Goal: Task Accomplishment & Management: Manage account settings

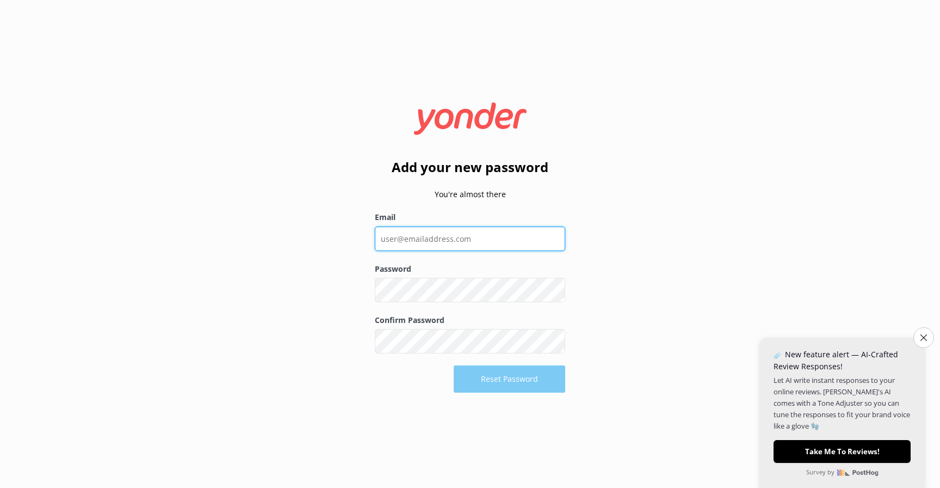
click at [436, 239] on input "Email" at bounding box center [470, 238] width 190 height 24
type input "[EMAIL_ADDRESS][DOMAIN_NAME]"
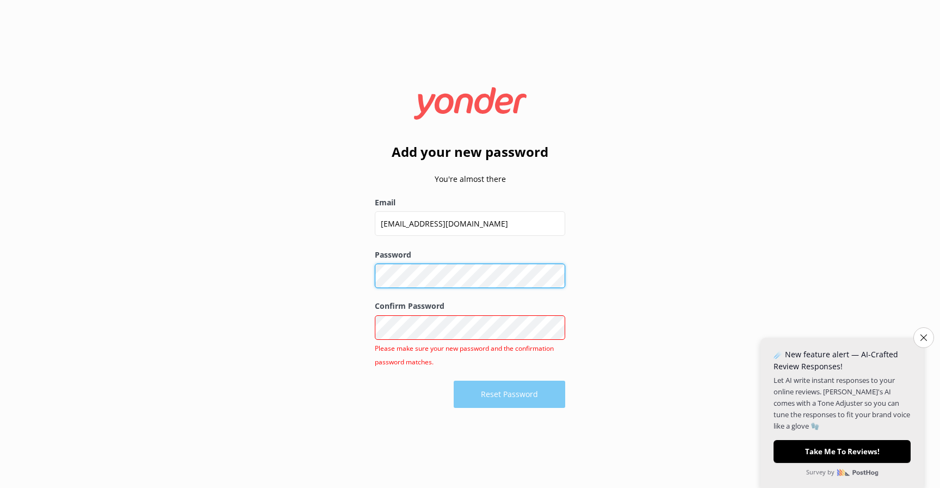
click at [446, 288] on div "Password Show password" at bounding box center [470, 274] width 190 height 51
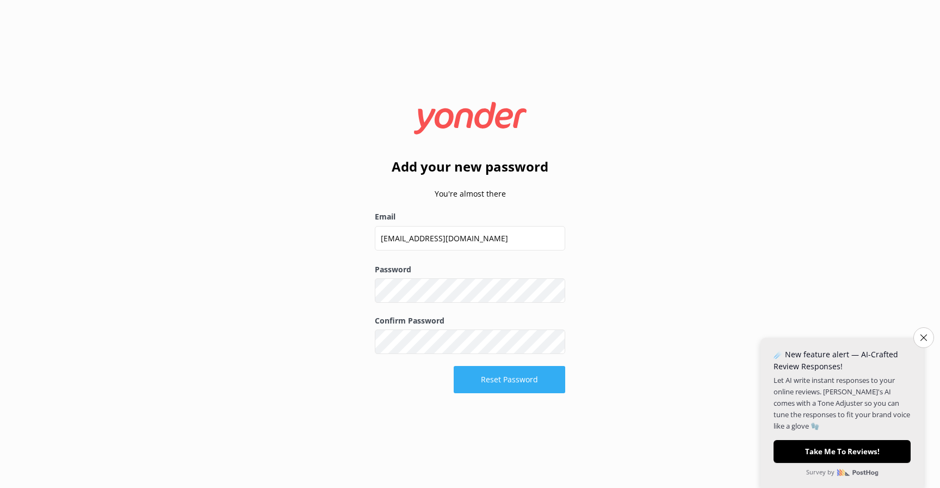
click at [518, 378] on button "Reset Password" at bounding box center [510, 379] width 112 height 27
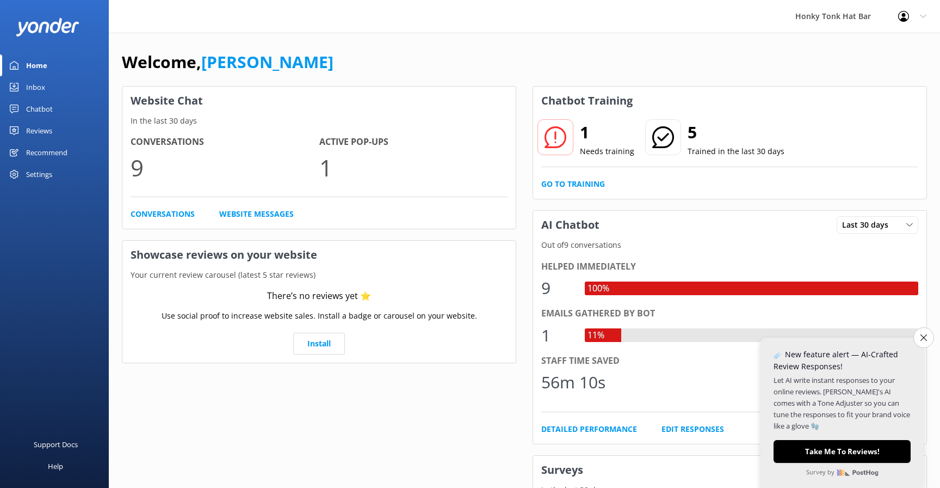
click at [52, 171] on div "Settings" at bounding box center [39, 174] width 26 height 22
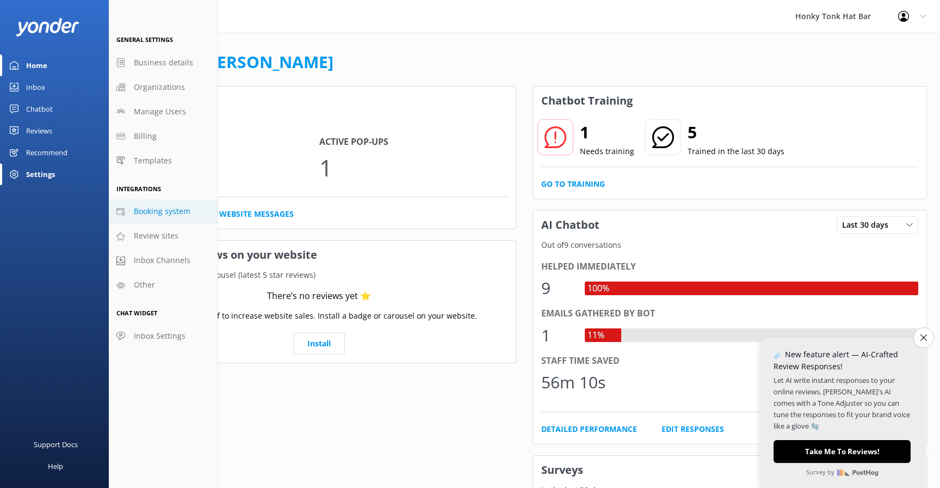
click at [174, 213] on span "Booking system" at bounding box center [162, 211] width 57 height 12
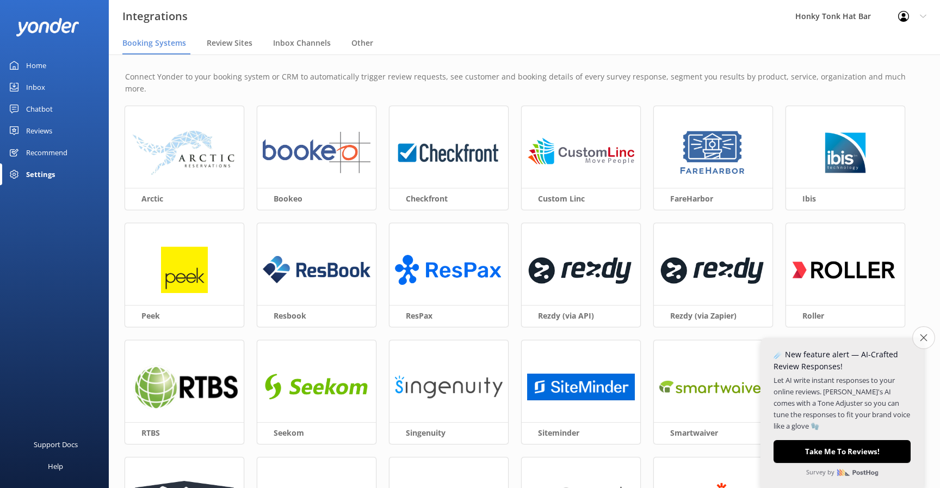
click at [926, 341] on icon "Close survey" at bounding box center [923, 337] width 7 height 7
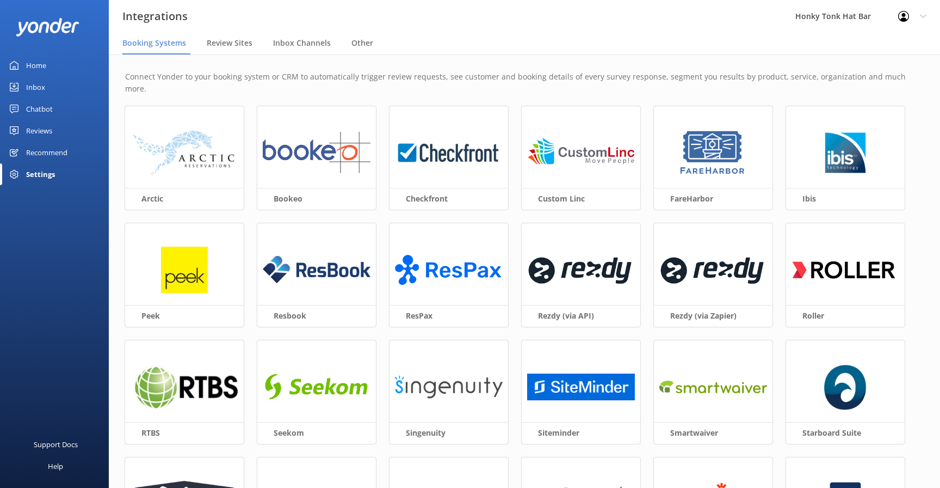
click at [250, 203] on div "Connect Yonder to your booking system or CRM to automatically trigger review re…" at bounding box center [525, 362] width 832 height 616
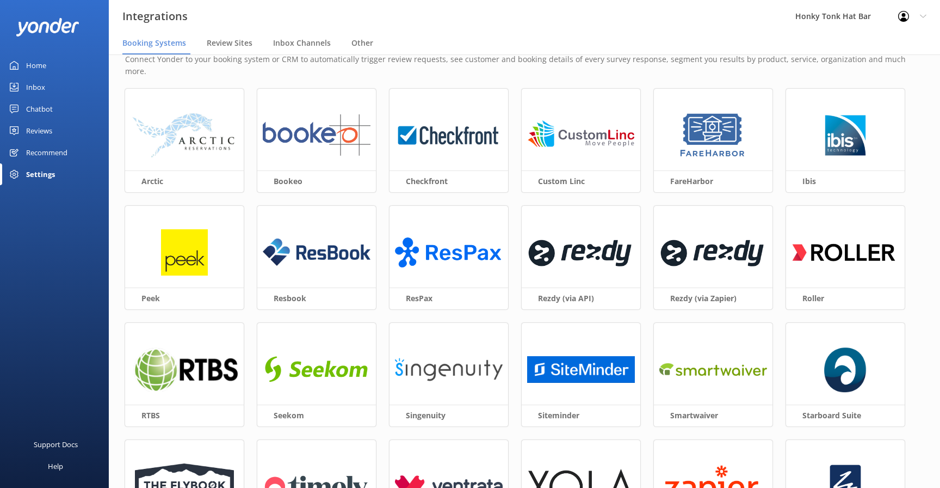
scroll to position [20, 0]
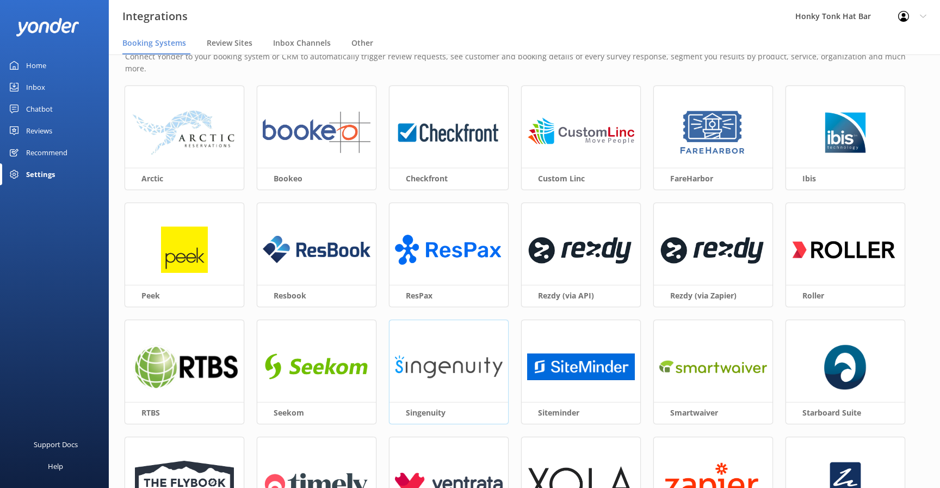
click at [461, 356] on img at bounding box center [449, 366] width 108 height 47
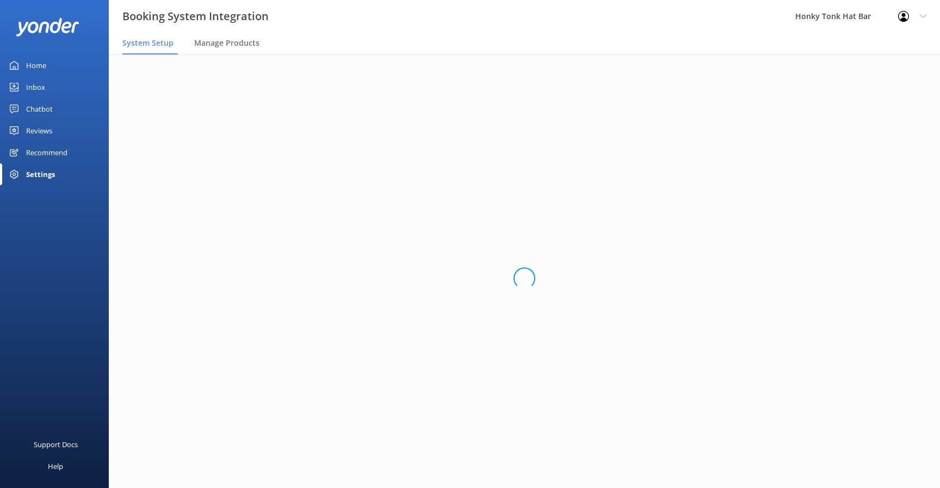
scroll to position [0, 0]
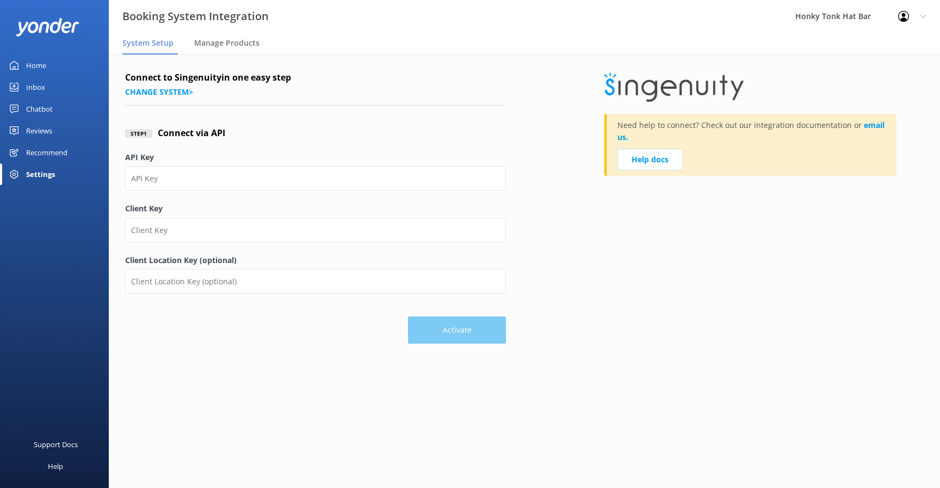
click at [386, 133] on div "Step 1 Connect via API" at bounding box center [315, 133] width 381 height 36
click at [368, 122] on div "Step 1 Connect via API" at bounding box center [315, 133] width 381 height 36
click at [35, 67] on div "Home" at bounding box center [36, 65] width 20 height 22
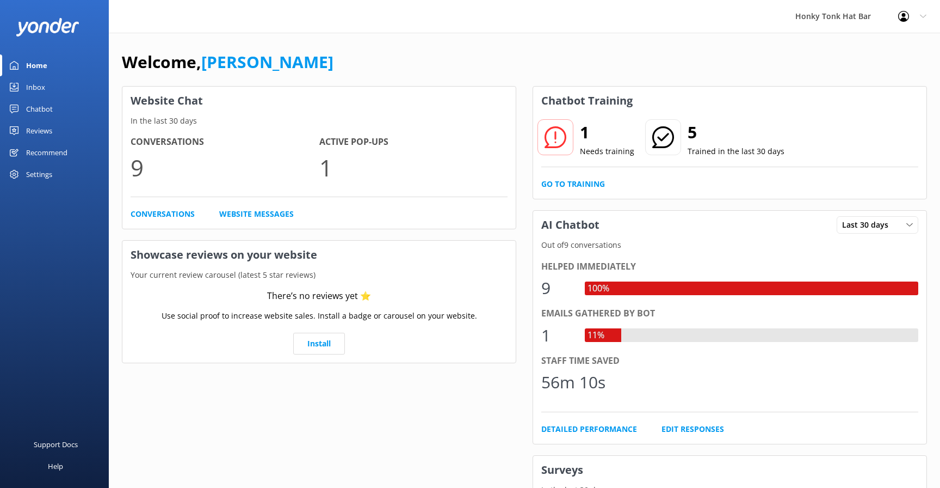
click at [35, 175] on div "Settings" at bounding box center [39, 174] width 26 height 22
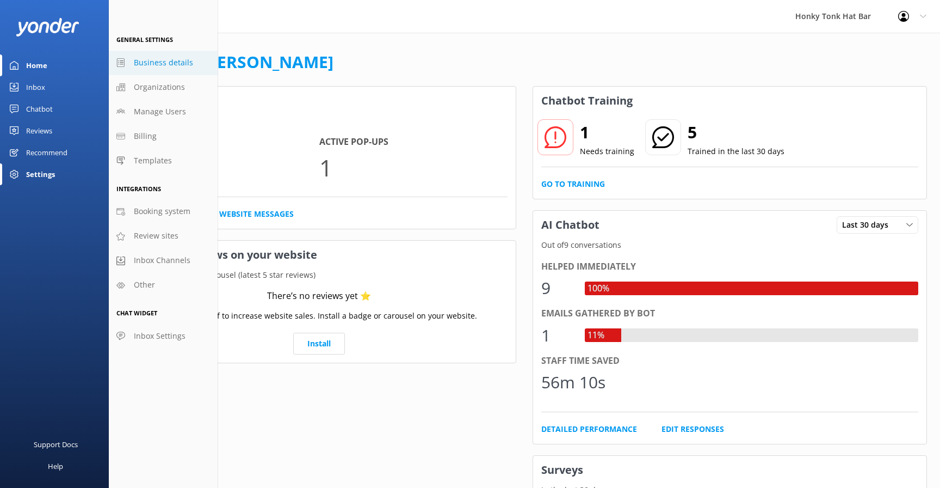
click at [173, 63] on span "Business details" at bounding box center [163, 63] width 59 height 12
select select "America/[GEOGRAPHIC_DATA]"
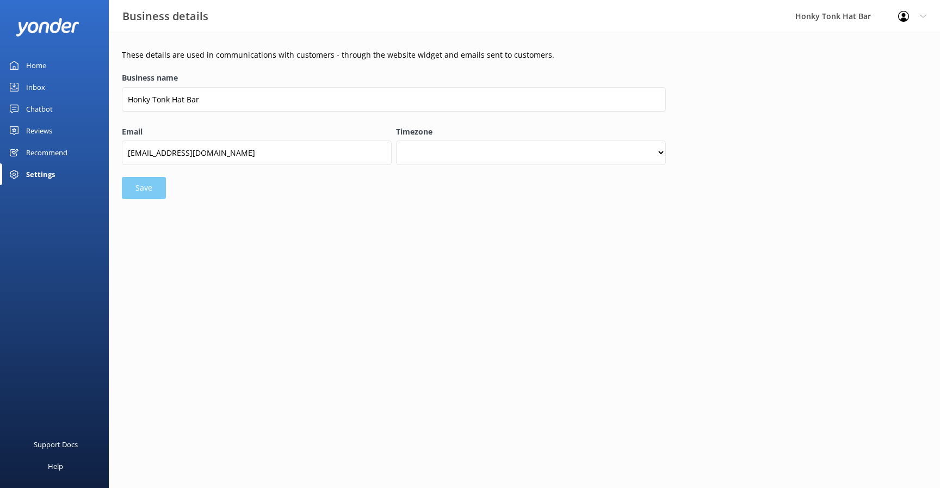
click at [44, 176] on div "Settings" at bounding box center [40, 174] width 29 height 22
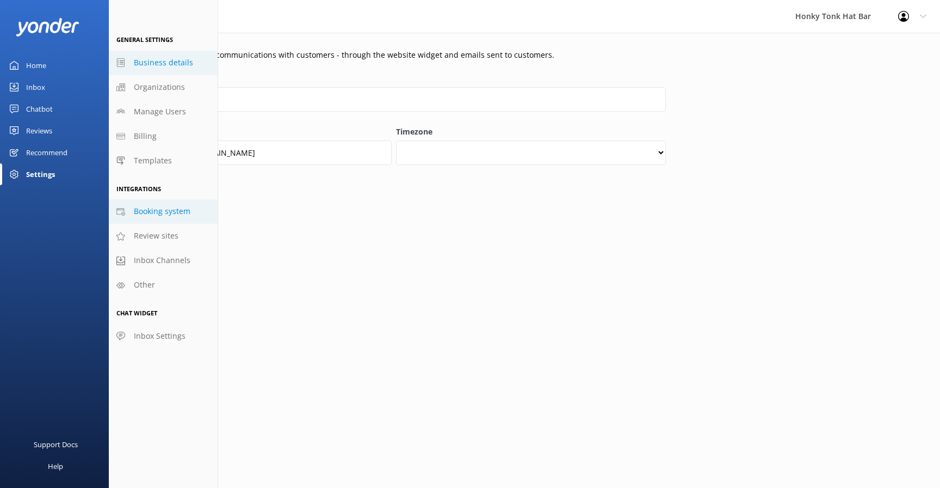
click at [153, 212] on span "Booking system" at bounding box center [162, 211] width 57 height 12
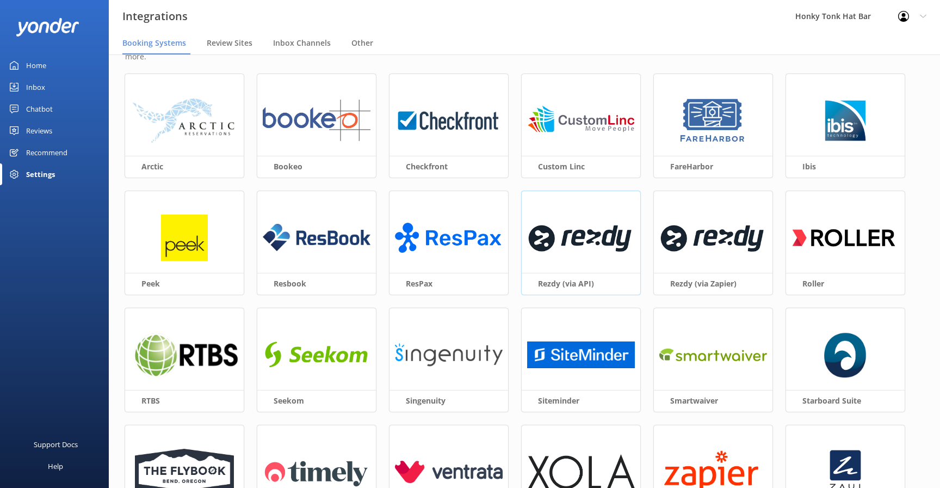
scroll to position [34, 0]
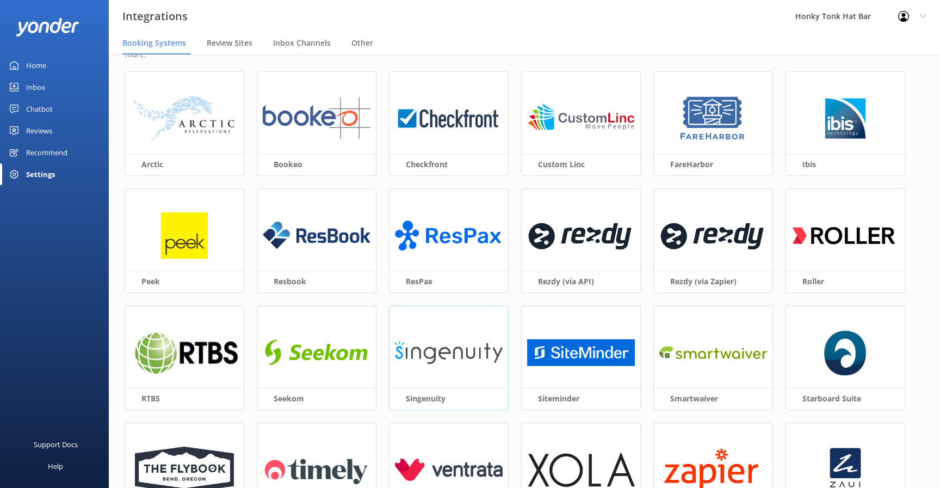
click at [463, 335] on img at bounding box center [449, 352] width 108 height 47
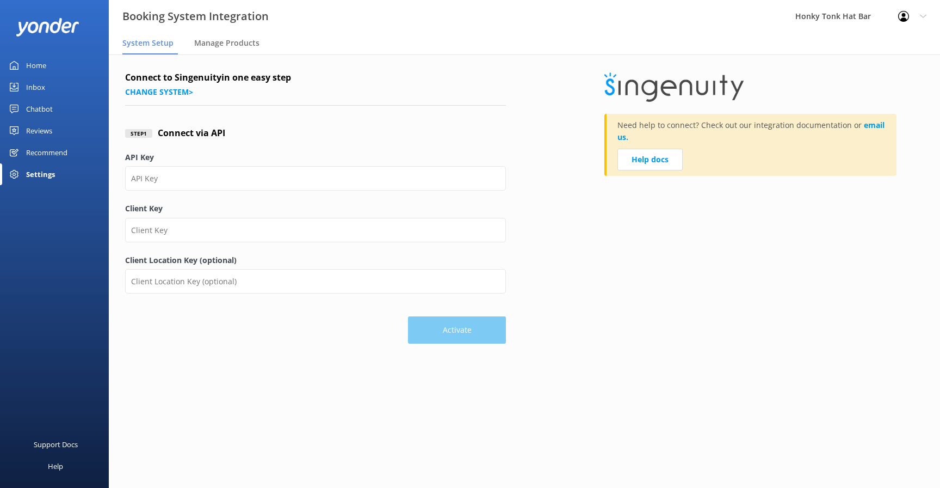
scroll to position [0, 0]
click at [380, 73] on h4 "Connect to Singenuity in one easy step" at bounding box center [315, 78] width 381 height 14
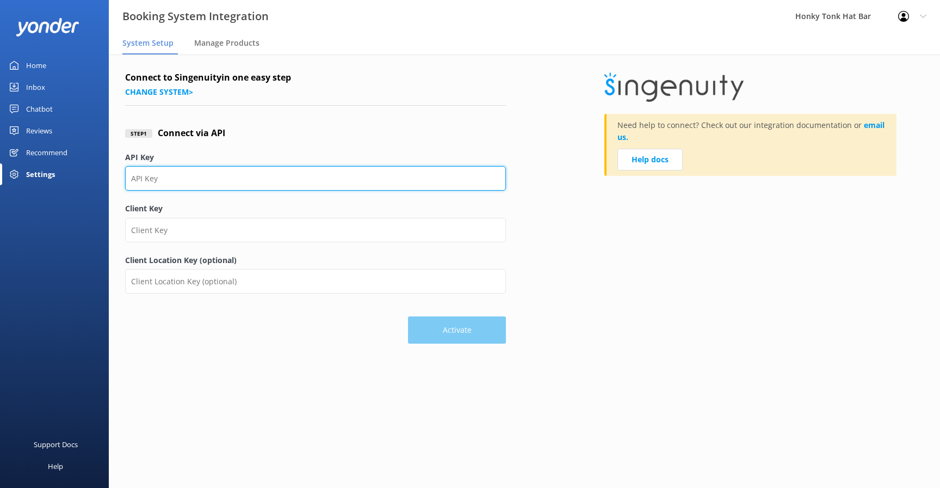
click at [239, 184] on input "API Key" at bounding box center [315, 178] width 381 height 24
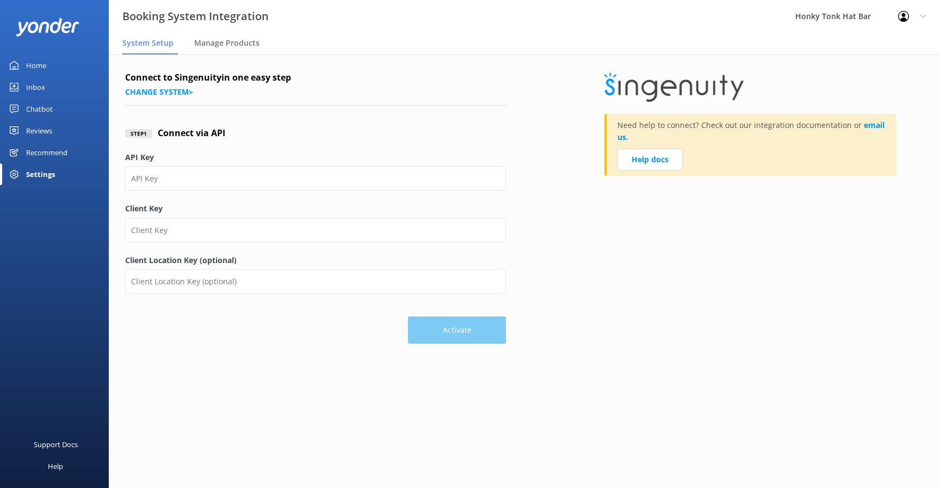
click at [279, 126] on div "Step 1 Connect via API" at bounding box center [315, 133] width 381 height 36
click at [649, 163] on link "Help docs" at bounding box center [650, 160] width 65 height 22
click at [290, 133] on div "Step 1 Connect via API" at bounding box center [315, 133] width 381 height 36
click at [229, 47] on span "Manage Products" at bounding box center [226, 43] width 65 height 11
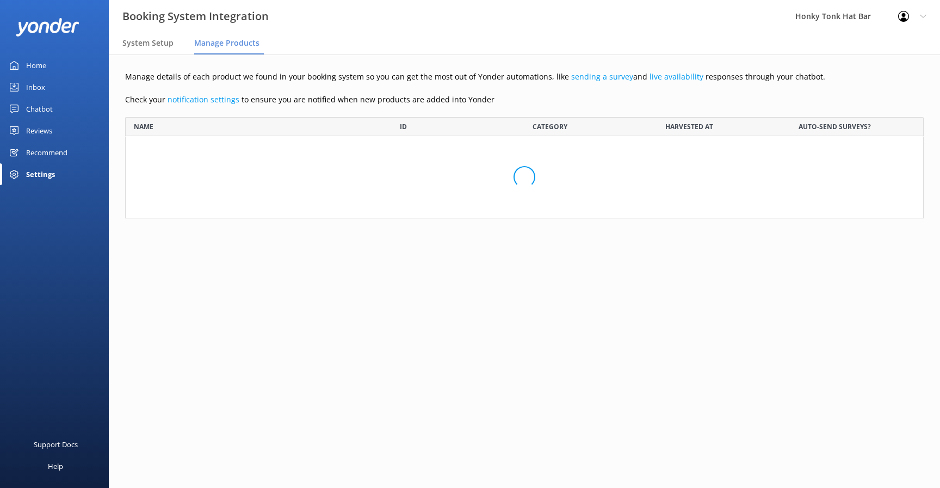
scroll to position [101, 799]
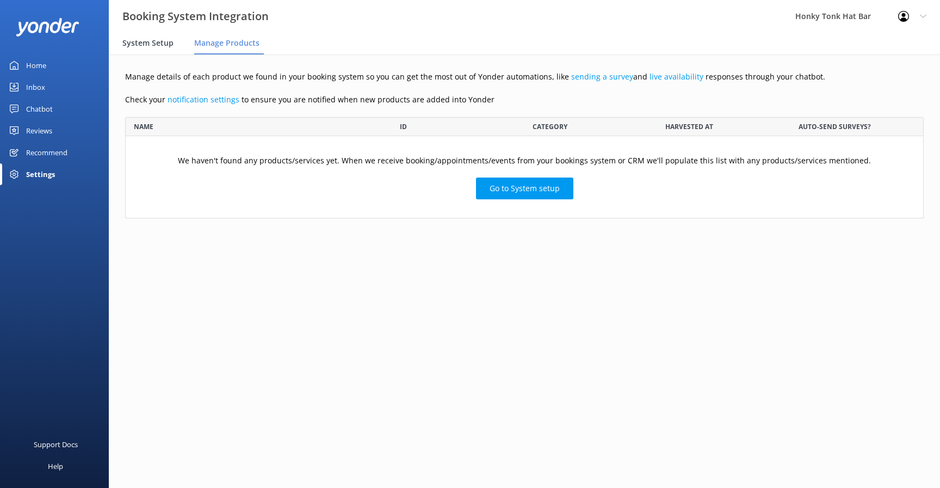
click at [159, 42] on span "System Setup" at bounding box center [147, 43] width 51 height 11
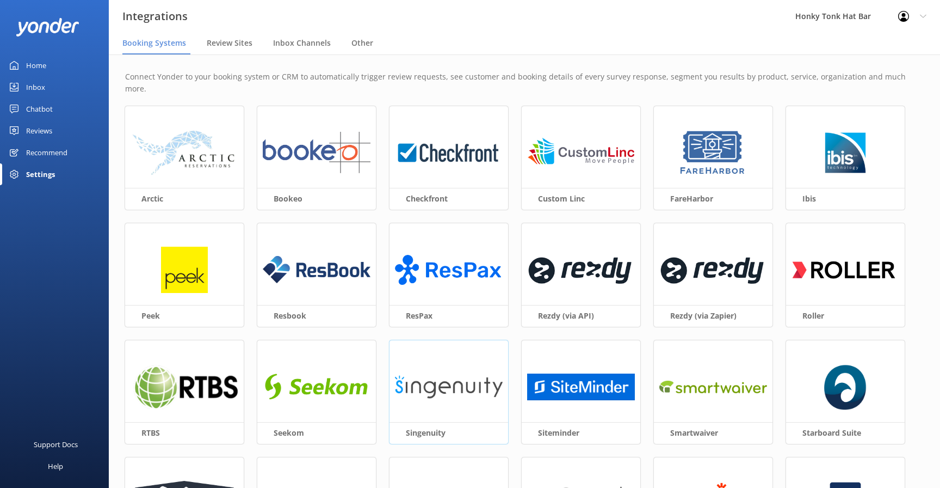
click at [462, 366] on img at bounding box center [449, 387] width 108 height 47
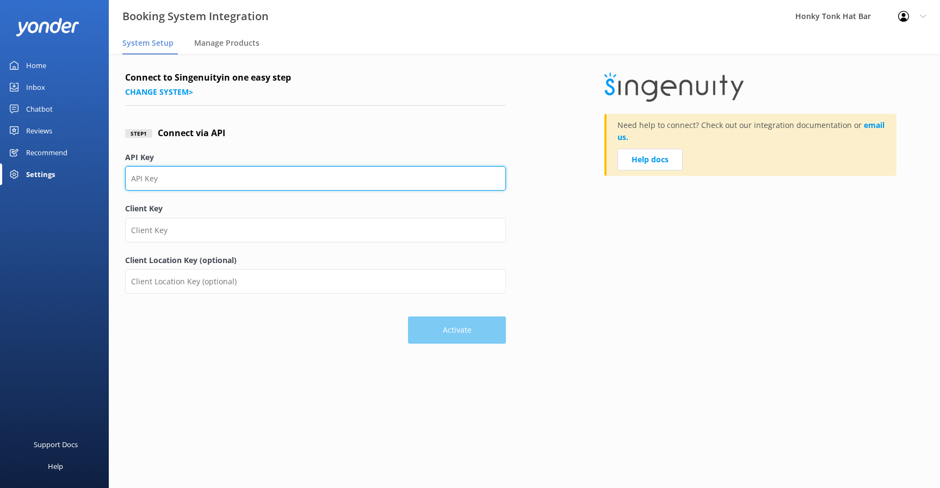
click at [221, 177] on input "API Key" at bounding box center [315, 178] width 381 height 24
paste input "b276d383-aebc-4345-becc-303c2a7f122c"
type input "b276d383-aebc-4345-becc-303c2a7f122c"
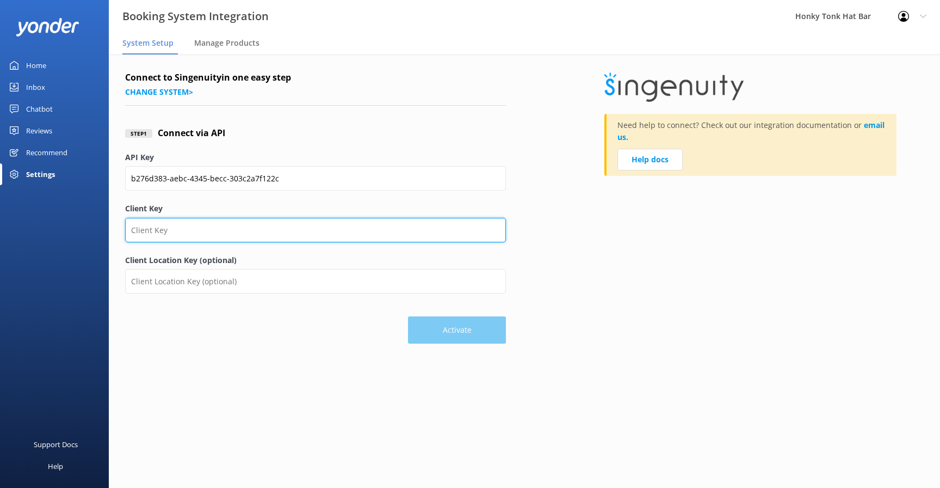
click at [237, 229] on input "Client Key" at bounding box center [315, 230] width 381 height 24
paste input "811"
type input "811"
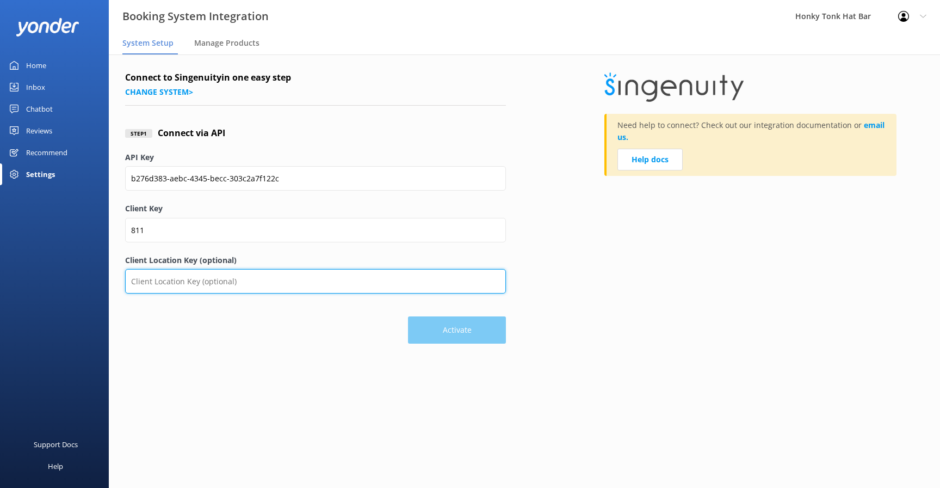
click at [327, 284] on input "Client Location Key (optional)" at bounding box center [315, 281] width 381 height 24
paste input "788"
type input "788"
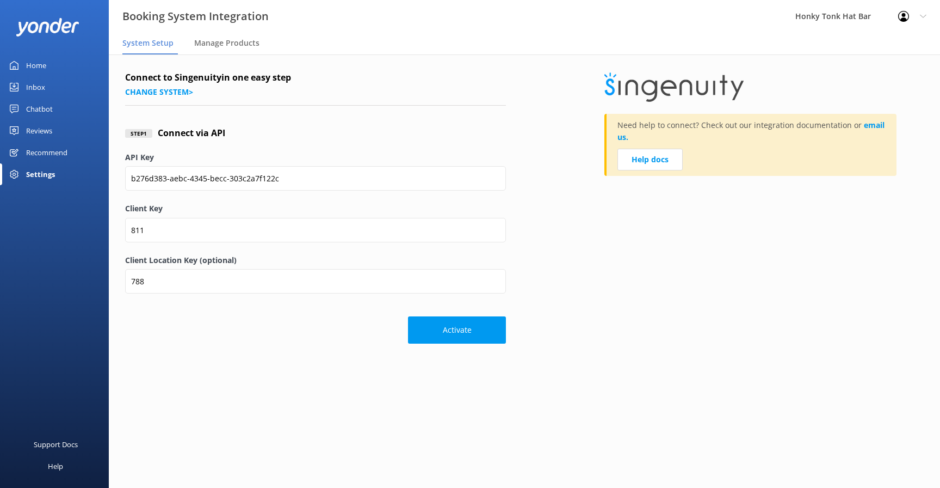
click at [284, 333] on div "Activate" at bounding box center [315, 324] width 381 height 38
click at [475, 334] on button "Activate" at bounding box center [457, 329] width 98 height 27
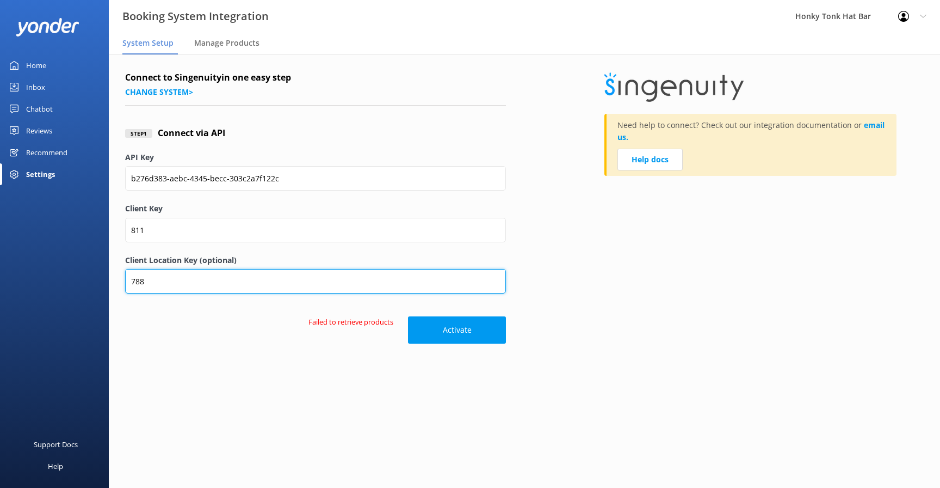
click at [310, 282] on input "788" at bounding box center [315, 281] width 381 height 24
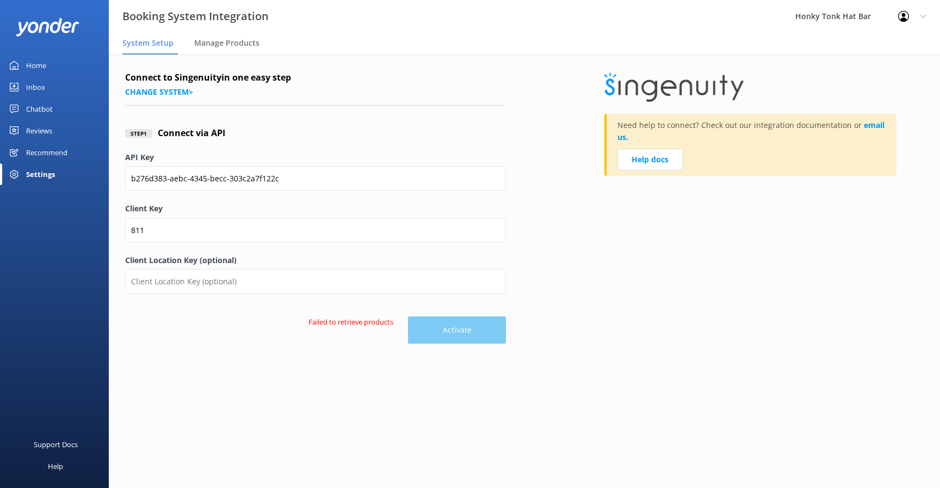
click at [253, 336] on div "Failed to retrieve products Activate" at bounding box center [315, 324] width 381 height 38
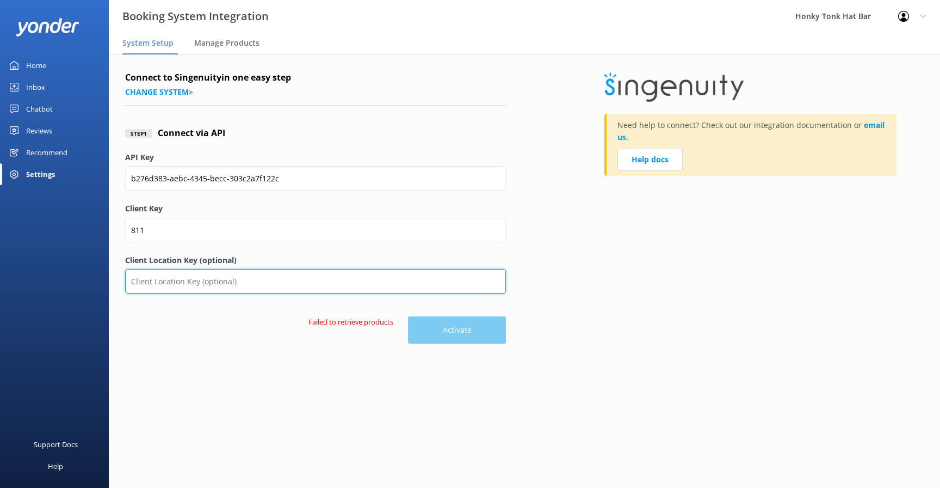
click at [249, 277] on input "Client Location Key (optional)" at bounding box center [315, 281] width 381 height 24
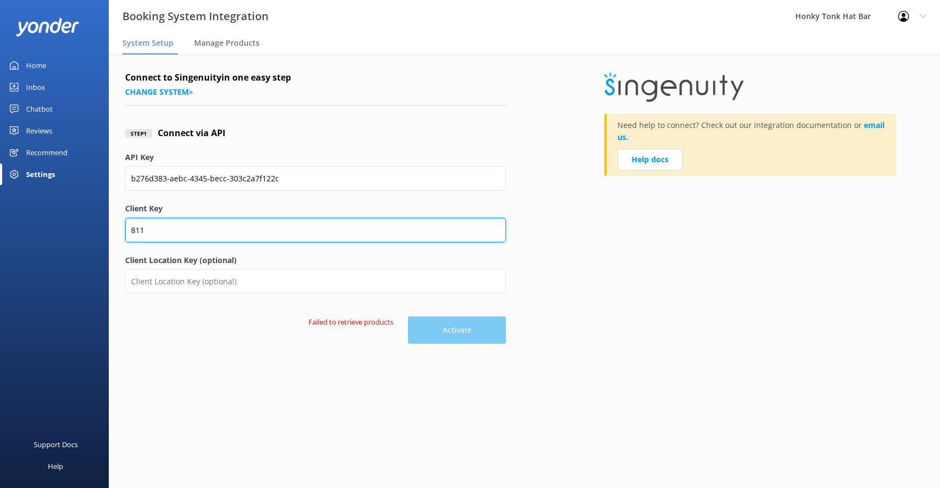
click at [257, 233] on input "811" at bounding box center [315, 230] width 381 height 24
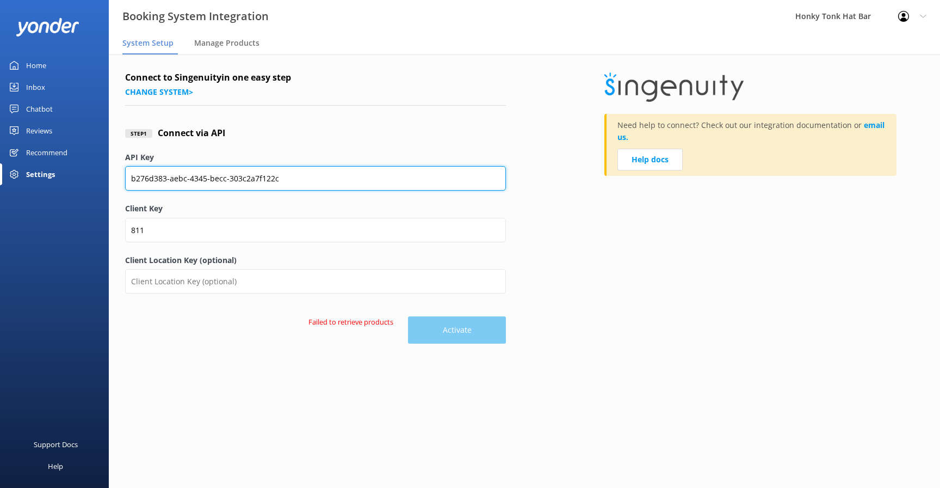
click at [287, 182] on input "b276d383-aebc-4345-becc-303c2a7f122c" at bounding box center [315, 178] width 381 height 24
click at [327, 178] on input "b276d383-aebc-4345-becc-303c2a7f122c" at bounding box center [315, 178] width 381 height 24
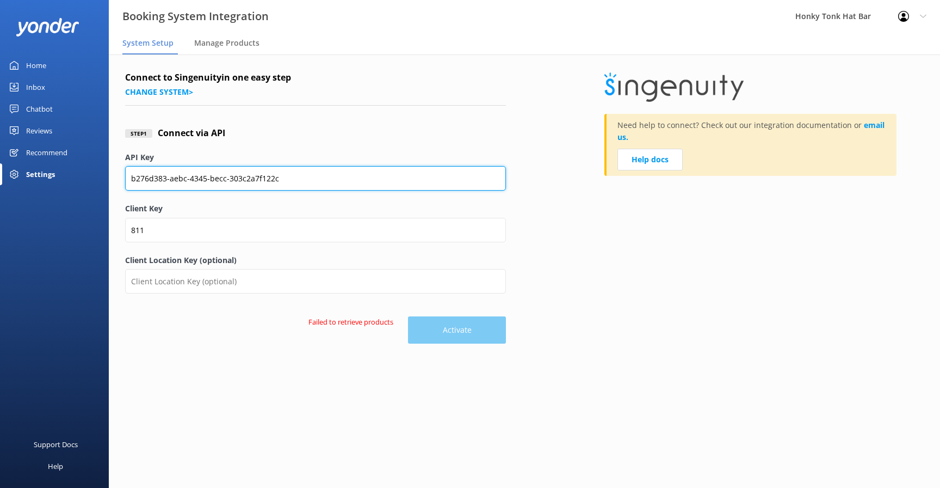
click at [327, 178] on input "b276d383-aebc-4345-becc-303c2a7f122c" at bounding box center [315, 178] width 381 height 24
paste input "A8E3D13E-6E66-4DBD-B0E6-2CB3210C1973"
type input "A8E3D13E-6E66-4DBD-B0E6-2CB3210C1973"
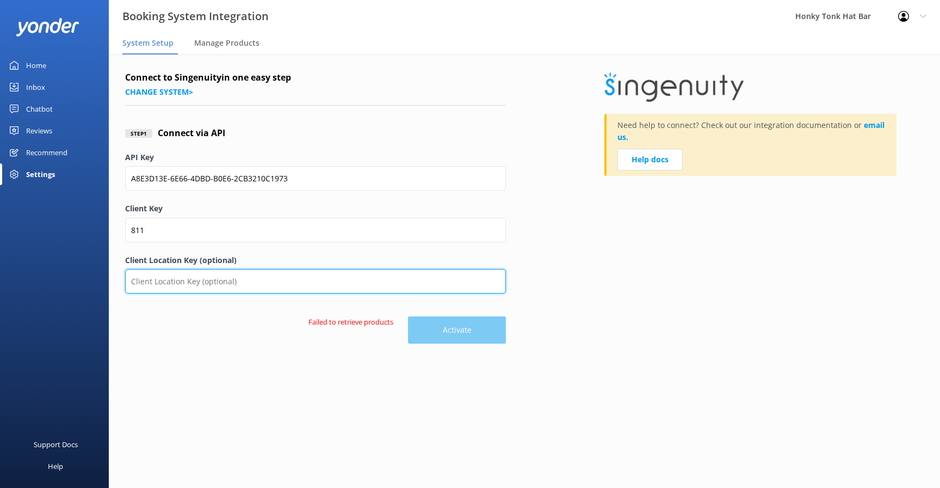
click at [295, 281] on input "Client Location Key (optional)" at bounding box center [315, 281] width 381 height 24
type input "788"
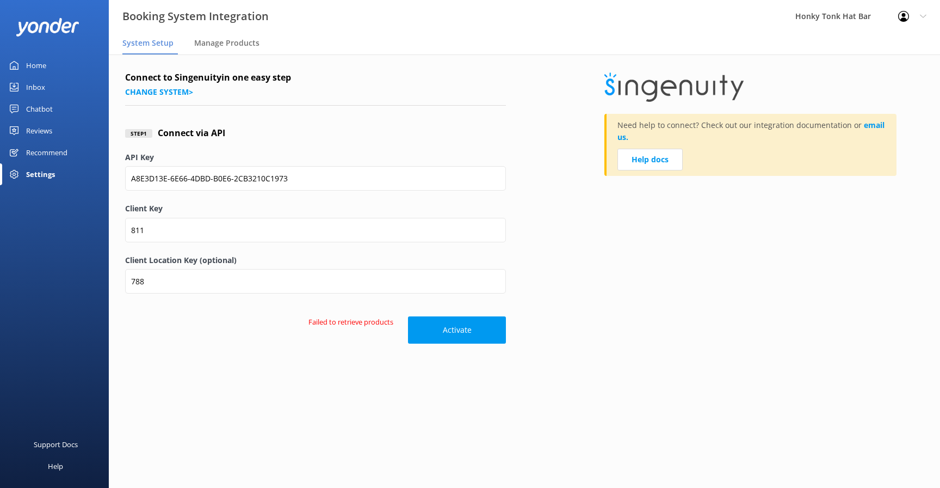
click at [664, 307] on div "Need help to connect? Check out our integration documentation or email us. Help…" at bounding box center [764, 207] width 319 height 273
click at [451, 329] on button "Activate" at bounding box center [457, 329] width 98 height 27
click at [334, 381] on main "Connect to Singenuity in one easy step Change system > Step 1 Connect via API A…" at bounding box center [525, 270] width 832 height 433
click at [225, 39] on span "Manage Products" at bounding box center [226, 43] width 65 height 11
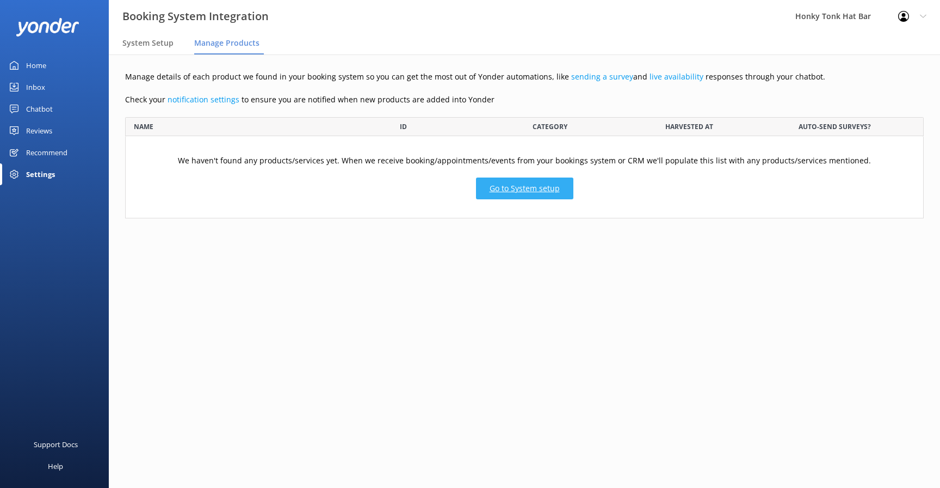
click at [523, 189] on link "Go to System setup" at bounding box center [524, 188] width 97 height 22
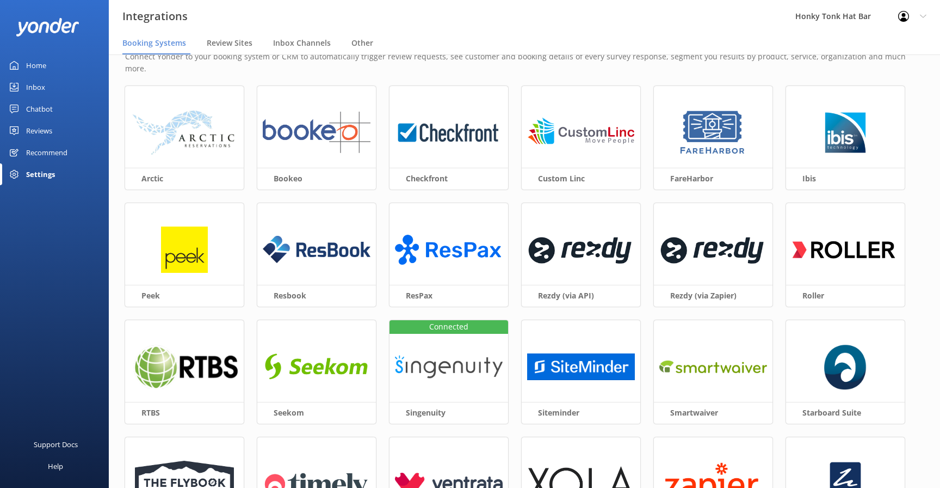
scroll to position [22, 0]
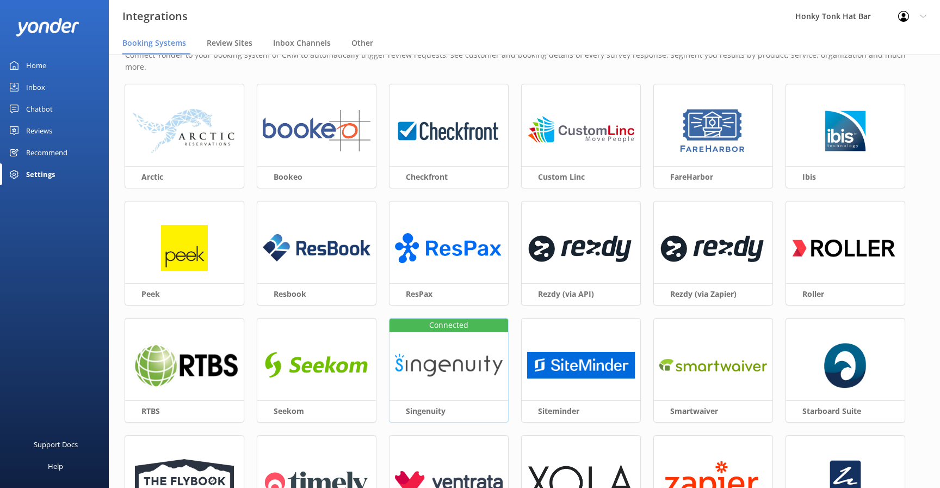
click at [442, 353] on img at bounding box center [449, 365] width 108 height 47
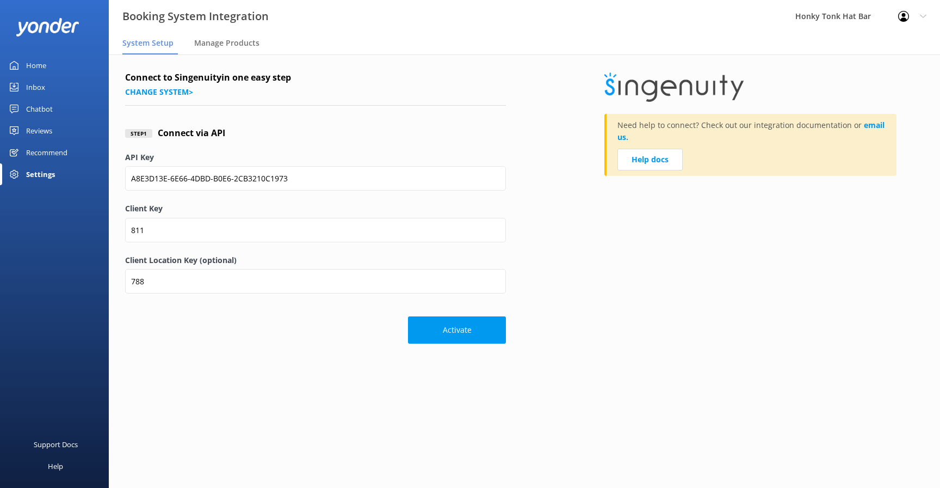
scroll to position [0, 0]
click at [348, 118] on div "Step 1 Connect via API" at bounding box center [315, 133] width 381 height 36
click at [226, 41] on span "Manage Products" at bounding box center [226, 43] width 65 height 11
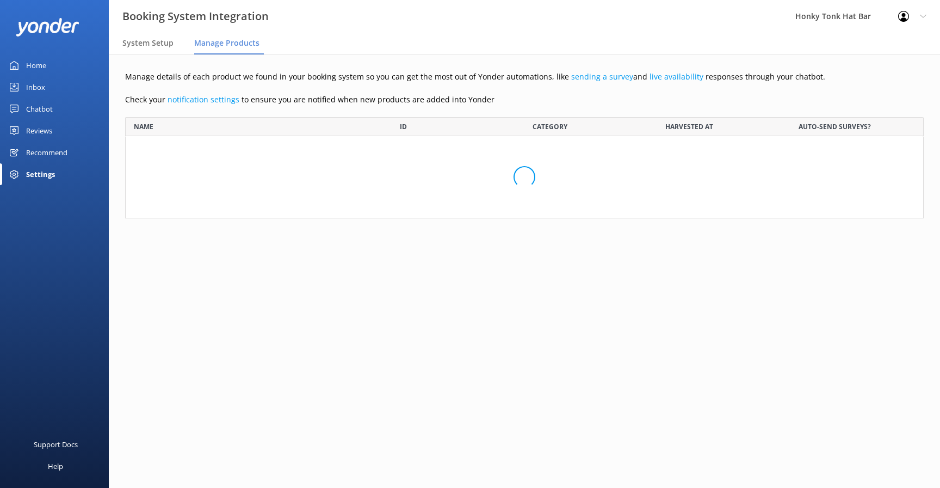
scroll to position [101, 799]
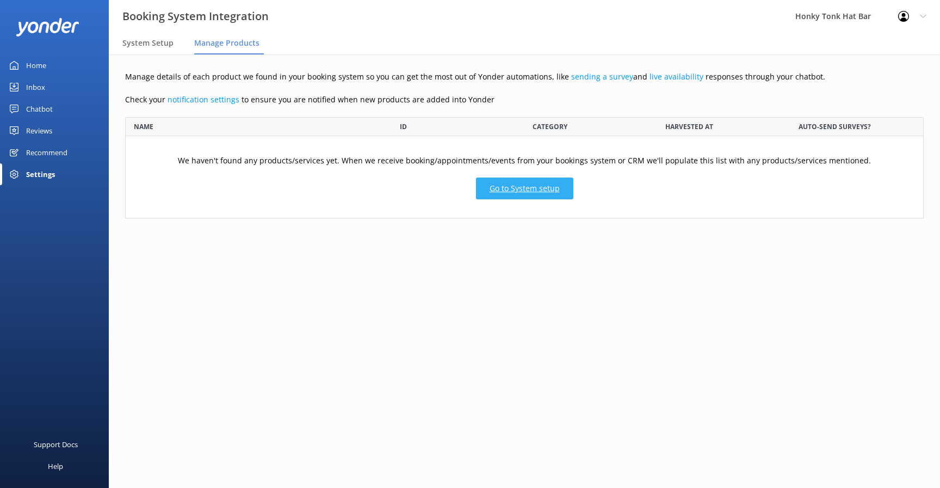
click at [530, 188] on link "Go to System setup" at bounding box center [524, 188] width 97 height 22
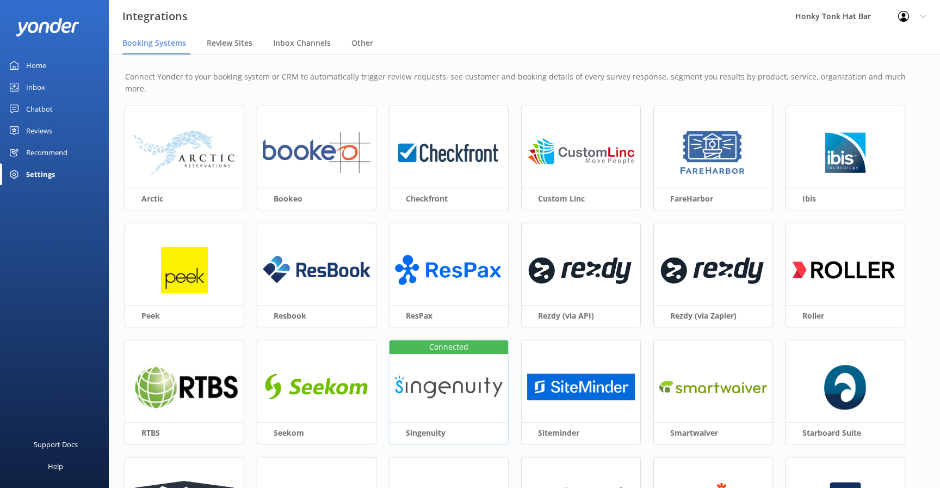
click at [436, 364] on img at bounding box center [449, 387] width 108 height 47
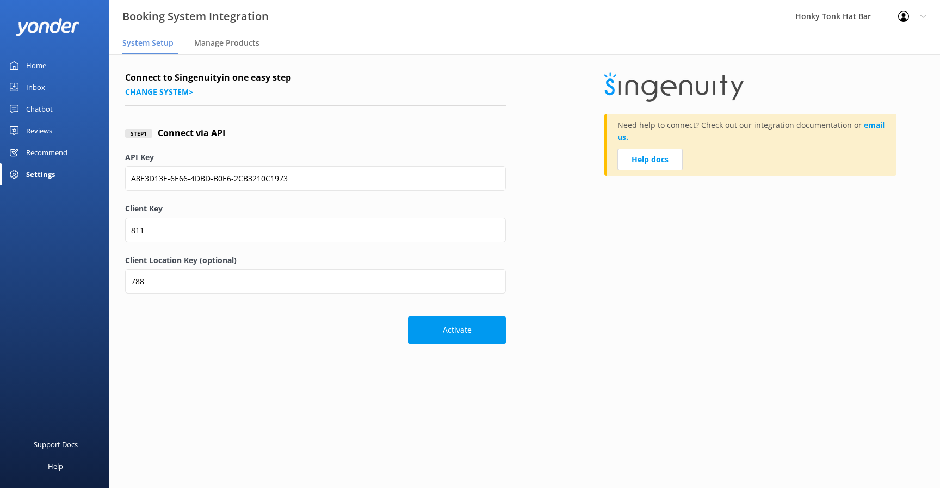
click at [134, 42] on span "System Setup" at bounding box center [147, 43] width 51 height 11
click at [225, 45] on span "Manage Products" at bounding box center [226, 43] width 65 height 11
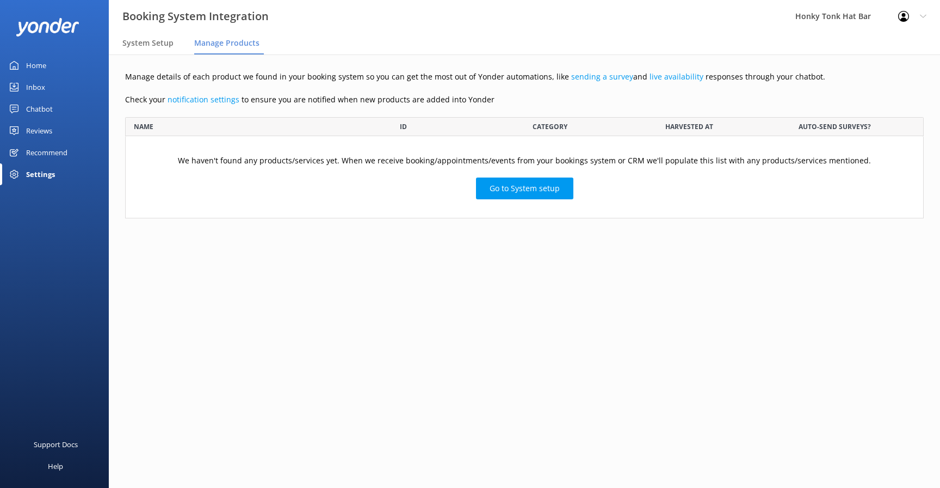
drag, startPoint x: 248, startPoint y: 161, endPoint x: 355, endPoint y: 161, distance: 106.7
click at [355, 161] on p "We haven't found any products/services yet. When we receive booking/appointment…" at bounding box center [524, 161] width 693 height 12
click at [36, 64] on div "Home" at bounding box center [36, 65] width 20 height 22
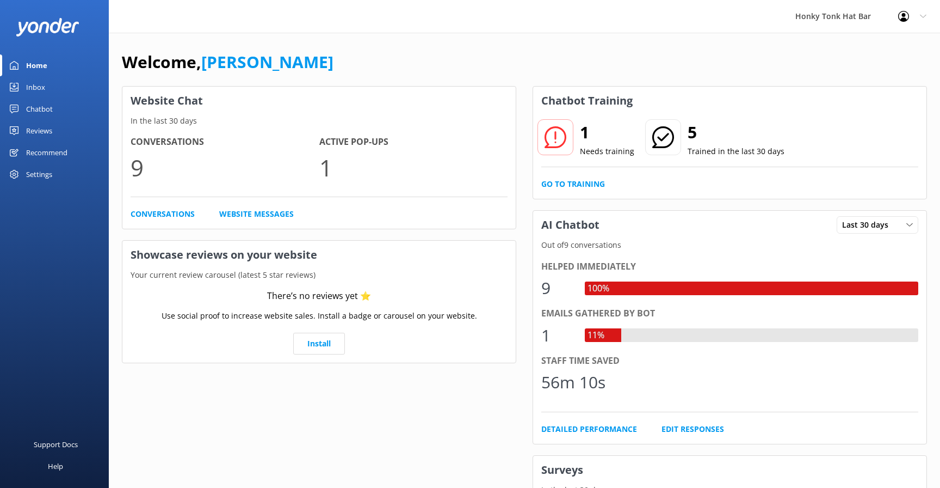
click at [35, 176] on div "Settings" at bounding box center [39, 174] width 26 height 22
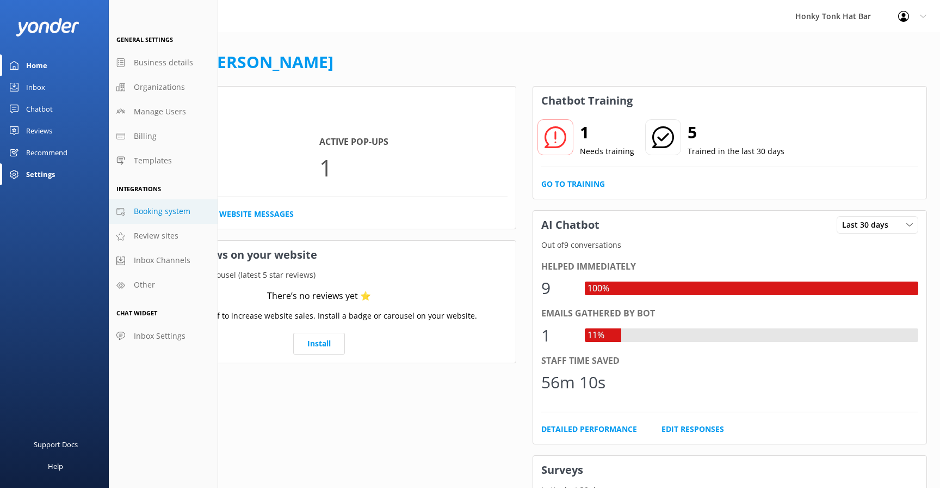
click at [162, 210] on span "Booking system" at bounding box center [162, 211] width 57 height 12
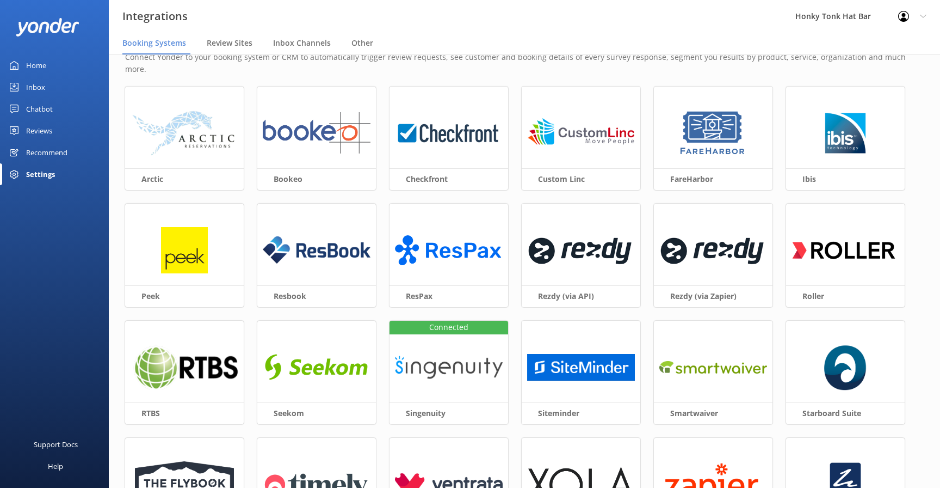
scroll to position [0, 0]
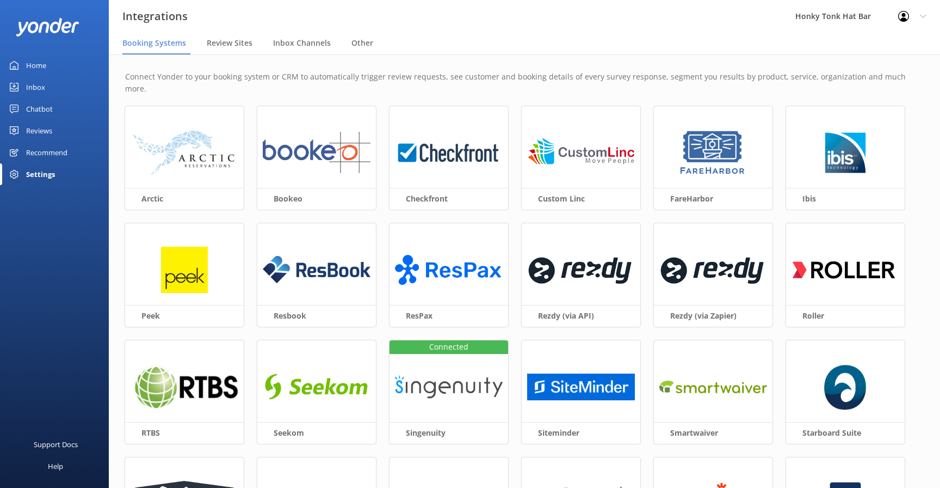
click at [519, 41] on nav "Booking Systems Review Sites Inbox Channels Other" at bounding box center [525, 44] width 832 height 22
click at [519, 40] on nav "Booking Systems Review Sites Inbox Channels Other" at bounding box center [525, 44] width 832 height 22
click at [517, 37] on nav "Booking Systems Review Sites Inbox Channels Other" at bounding box center [525, 44] width 832 height 22
click at [716, 132] on img at bounding box center [713, 153] width 70 height 47
click at [690, 380] on img at bounding box center [714, 387] width 108 height 47
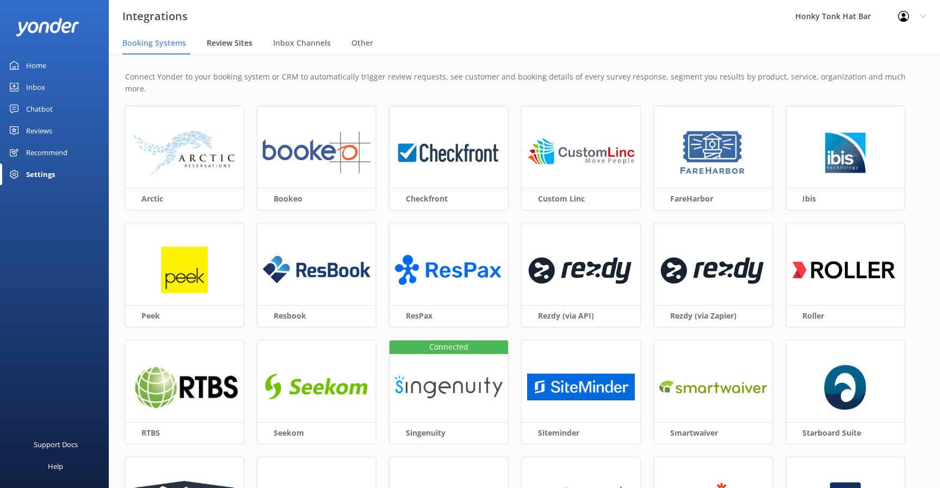
click at [229, 42] on span "Review Sites" at bounding box center [230, 43] width 46 height 11
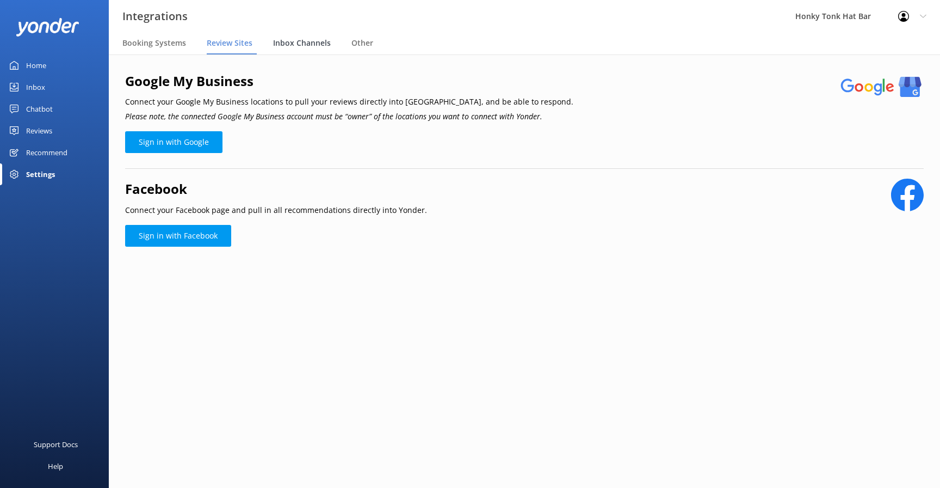
click at [298, 41] on span "Inbox Channels" at bounding box center [302, 43] width 58 height 11
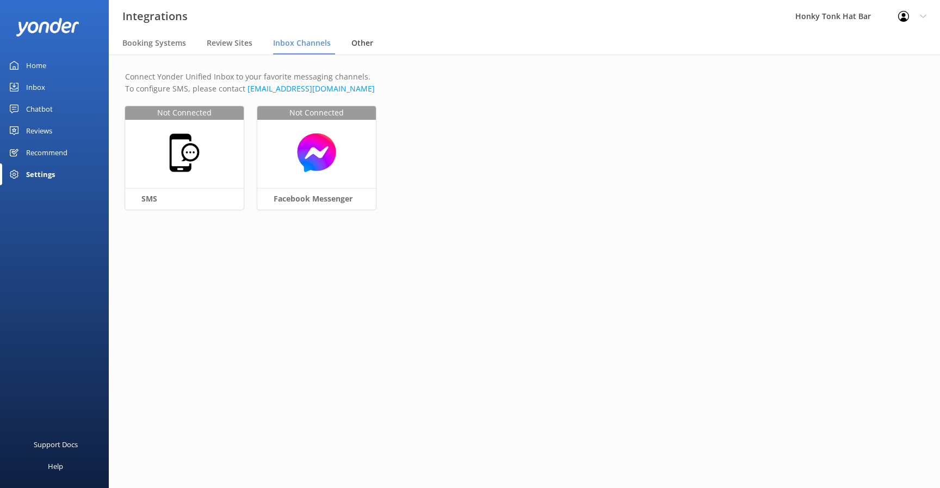
click at [361, 44] on span "Other" at bounding box center [363, 43] width 22 height 11
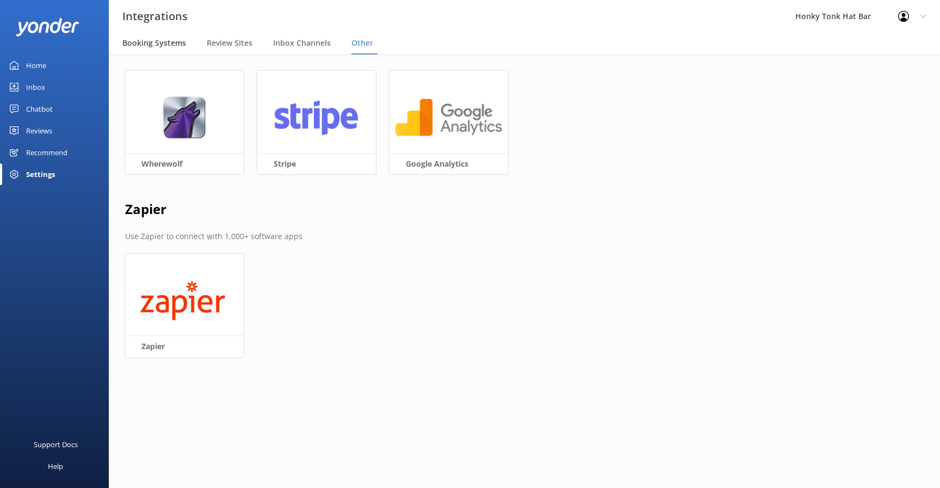
click at [160, 43] on span "Booking Systems" at bounding box center [154, 43] width 64 height 11
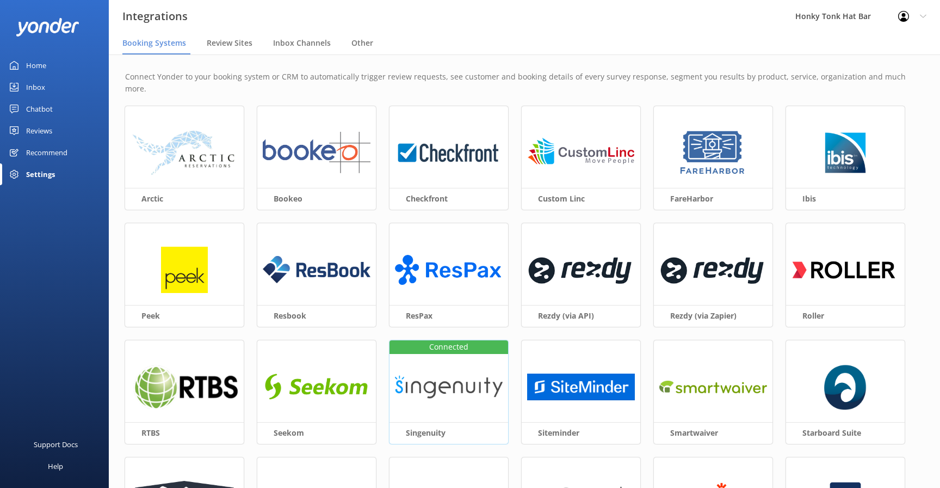
click at [448, 377] on img at bounding box center [449, 387] width 108 height 47
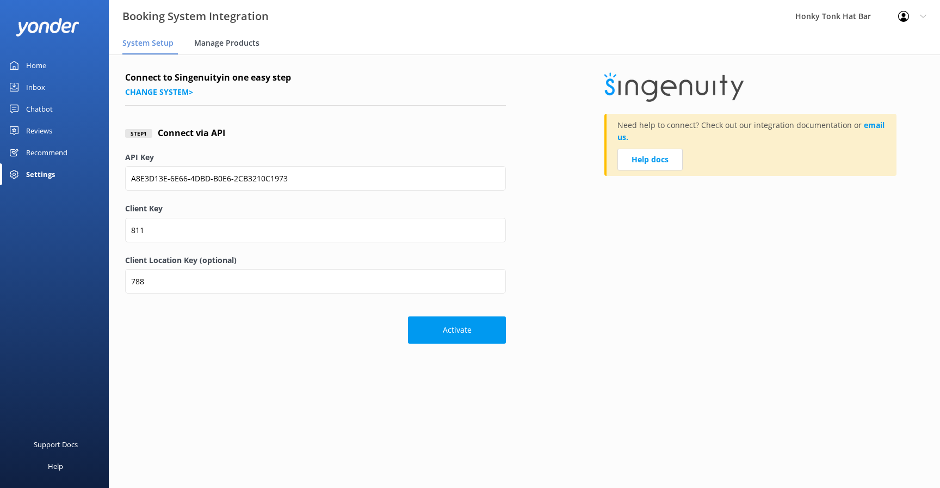
click at [220, 45] on span "Manage Products" at bounding box center [226, 43] width 65 height 11
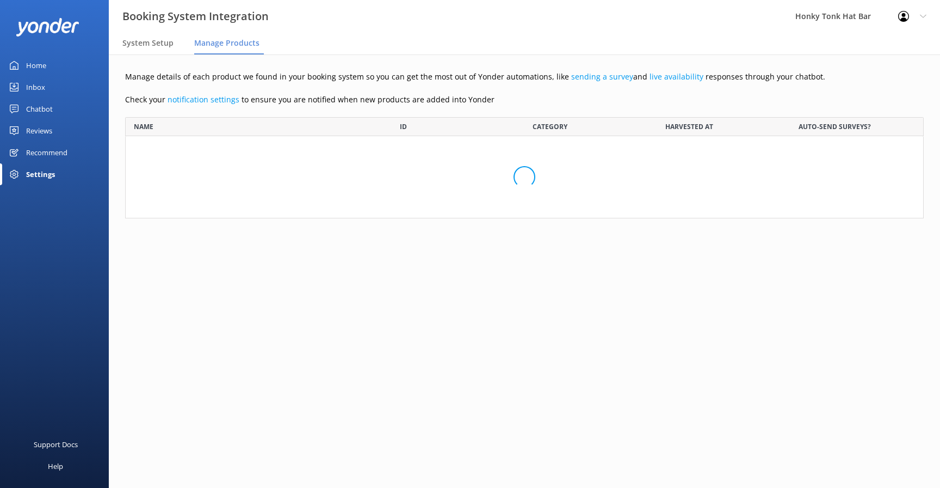
scroll to position [101, 799]
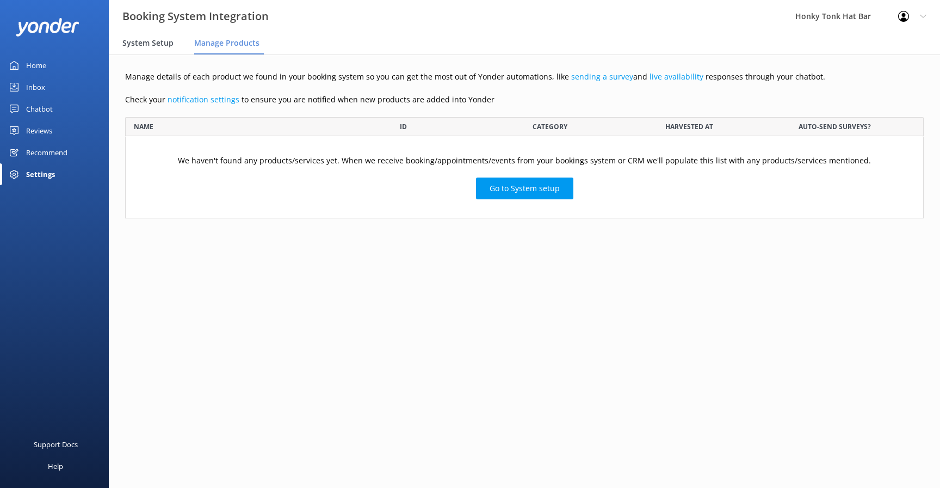
click at [152, 45] on span "System Setup" at bounding box center [147, 43] width 51 height 11
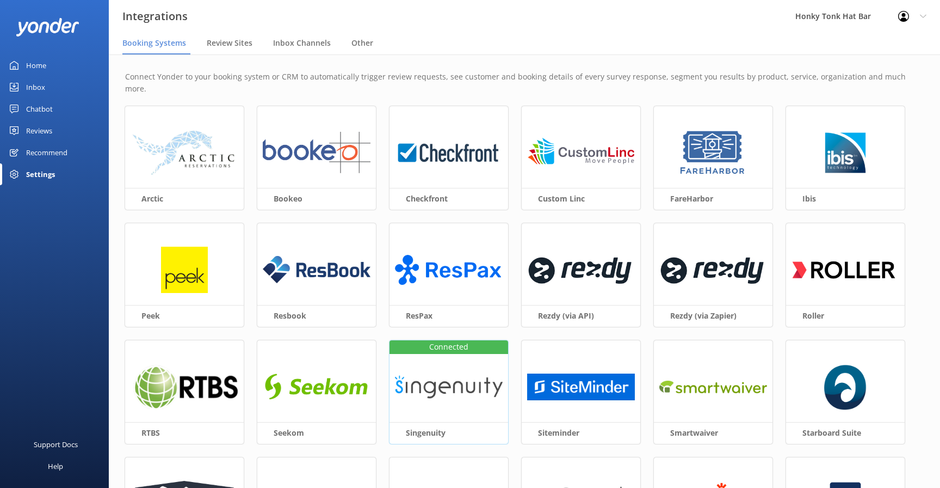
click at [441, 365] on img at bounding box center [449, 387] width 108 height 47
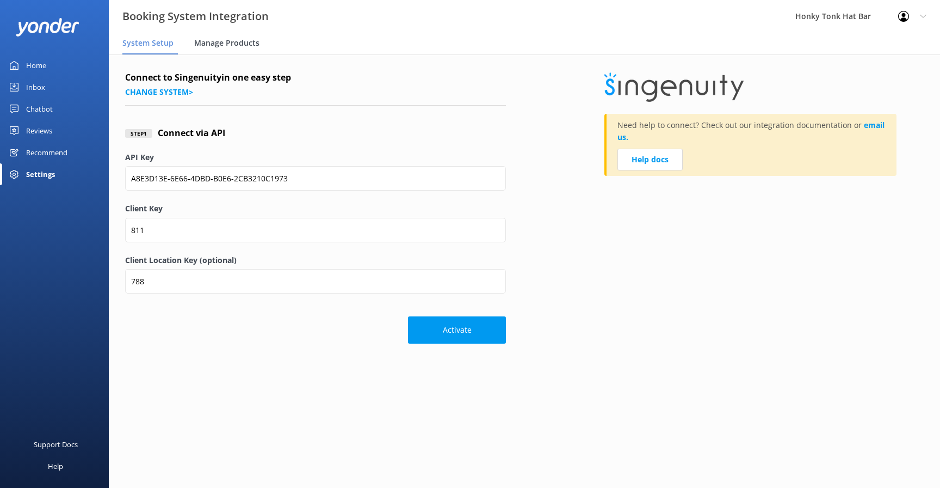
click at [242, 40] on span "Manage Products" at bounding box center [226, 43] width 65 height 11
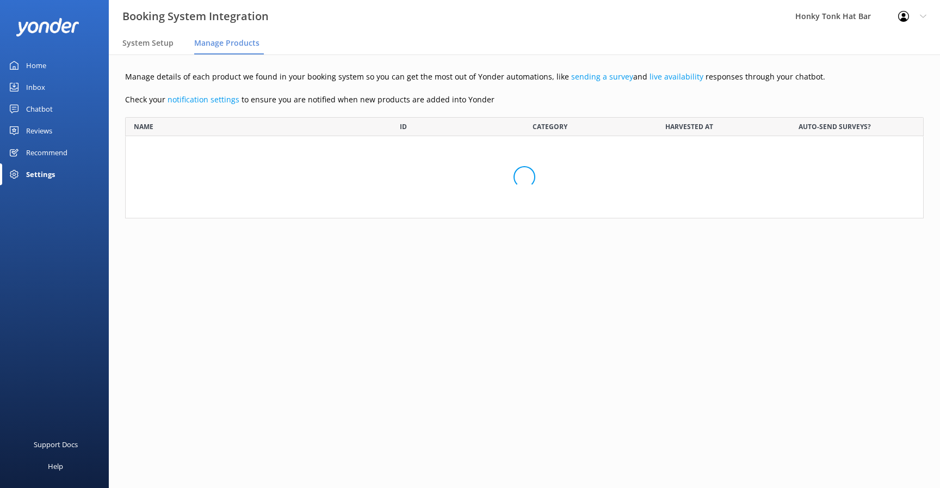
scroll to position [101, 799]
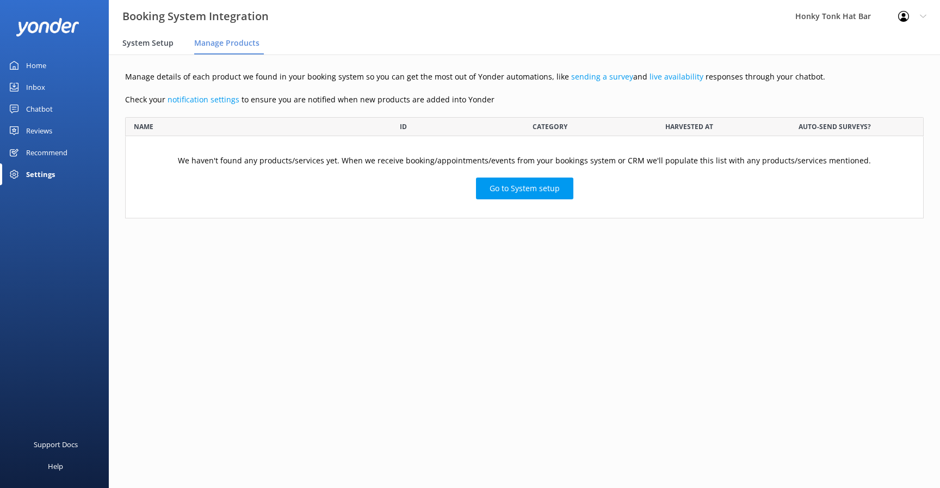
click at [168, 43] on span "System Setup" at bounding box center [147, 43] width 51 height 11
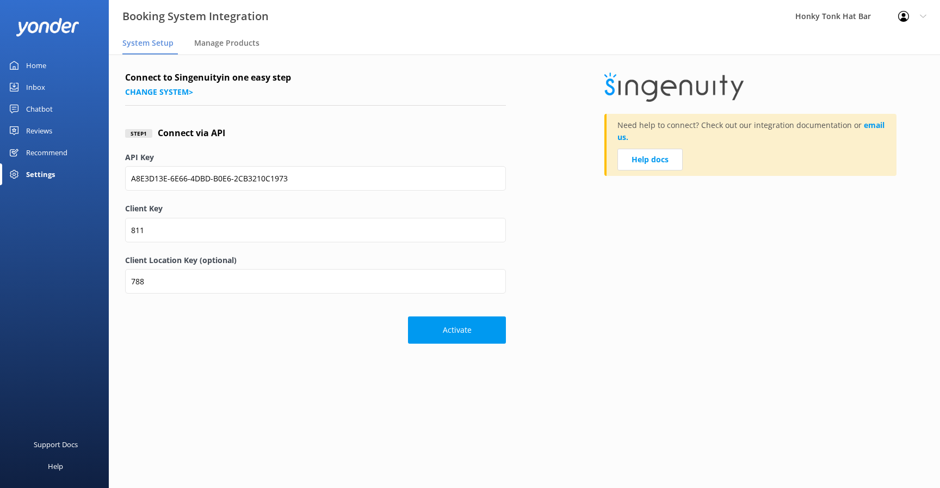
click at [922, 17] on use at bounding box center [923, 16] width 6 height 3
click at [75, 309] on div "Support Docs Help" at bounding box center [54, 366] width 109 height 244
